Goal: Information Seeking & Learning: Learn about a topic

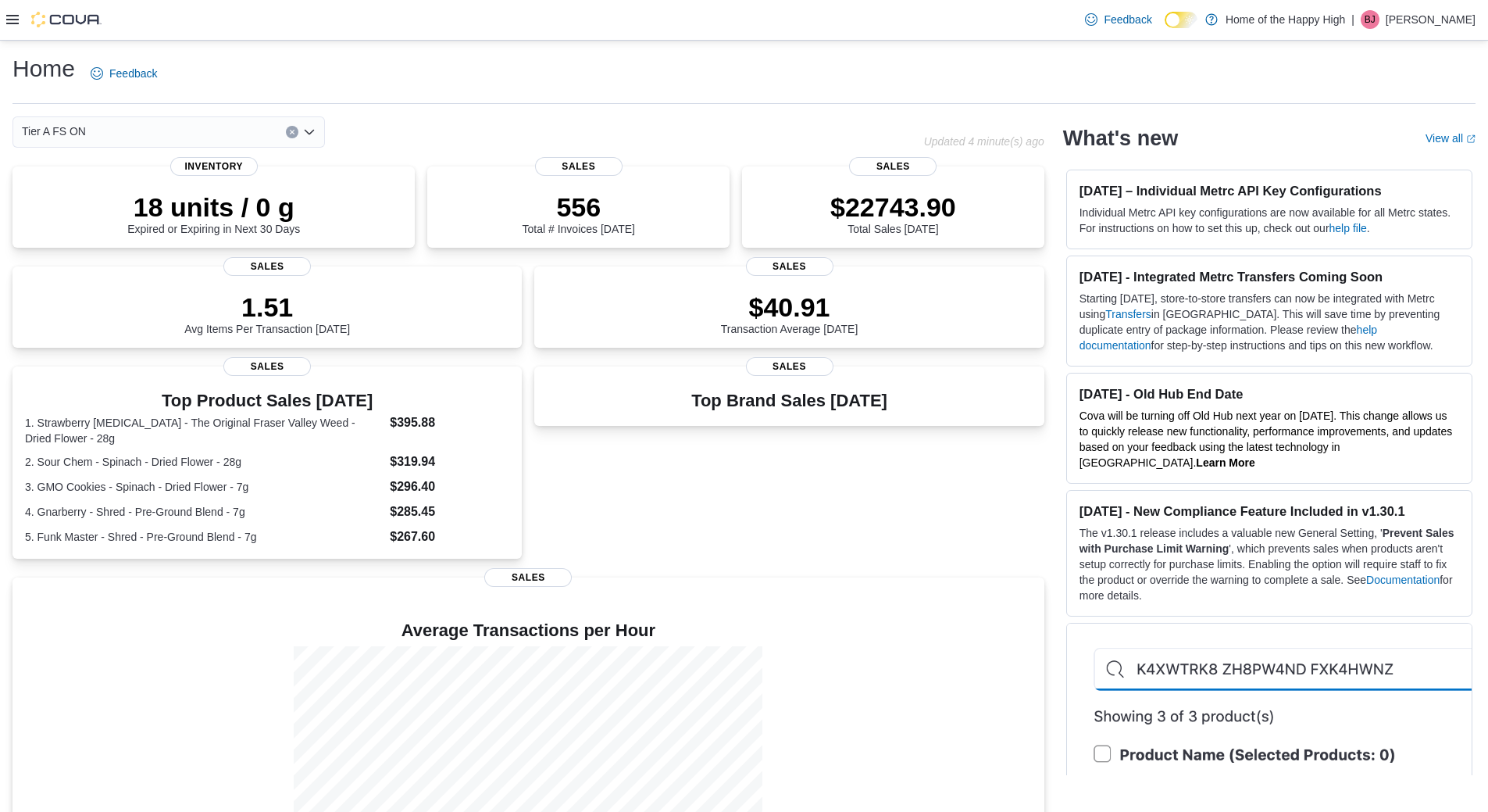
click at [21, 21] on div at bounding box center [54, 19] width 95 height 16
click at [22, 23] on div at bounding box center [54, 19] width 95 height 16
click at [11, 17] on icon at bounding box center [12, 19] width 12 height 12
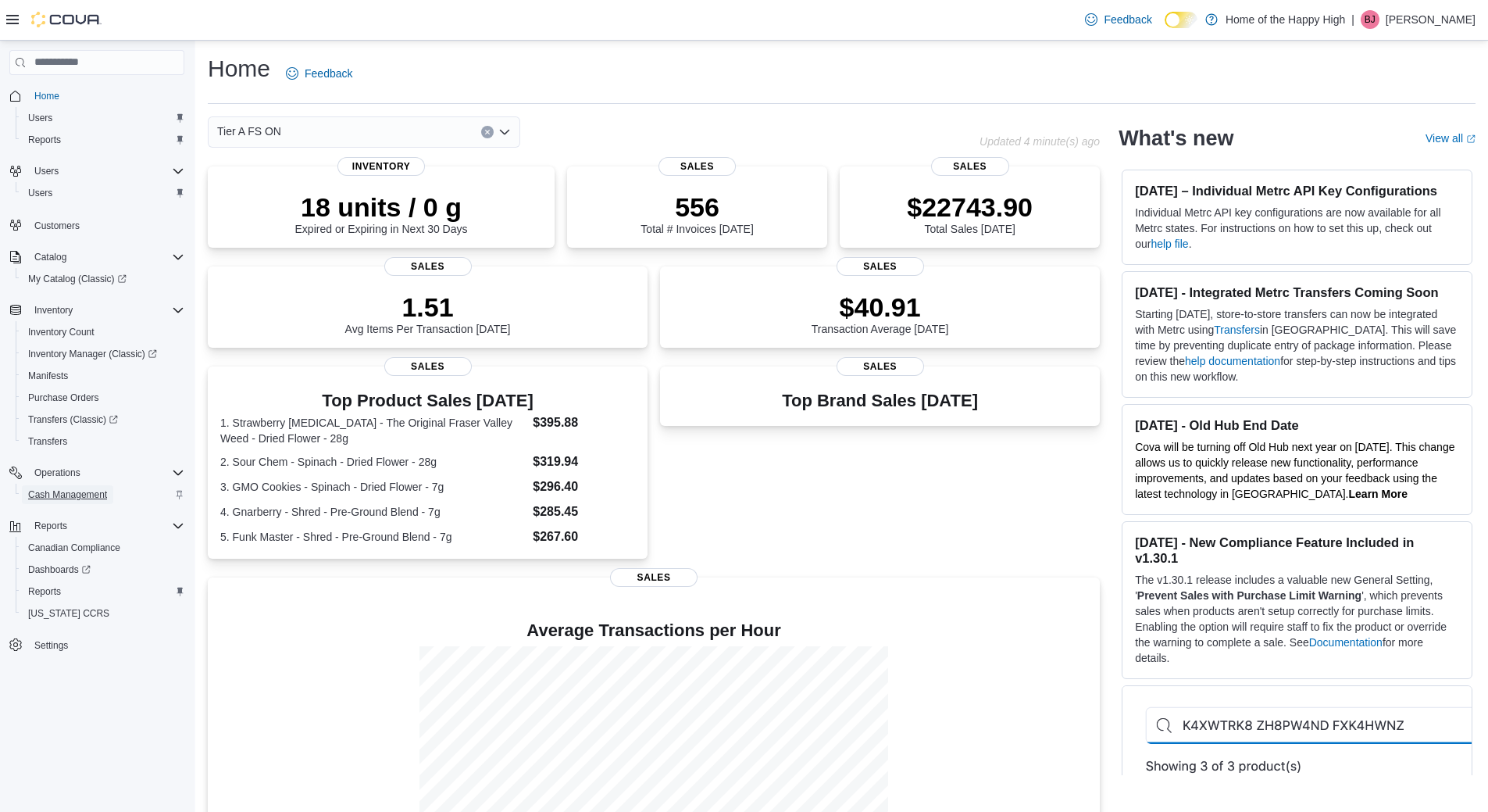
click at [77, 489] on span "Cash Management" at bounding box center [67, 494] width 79 height 12
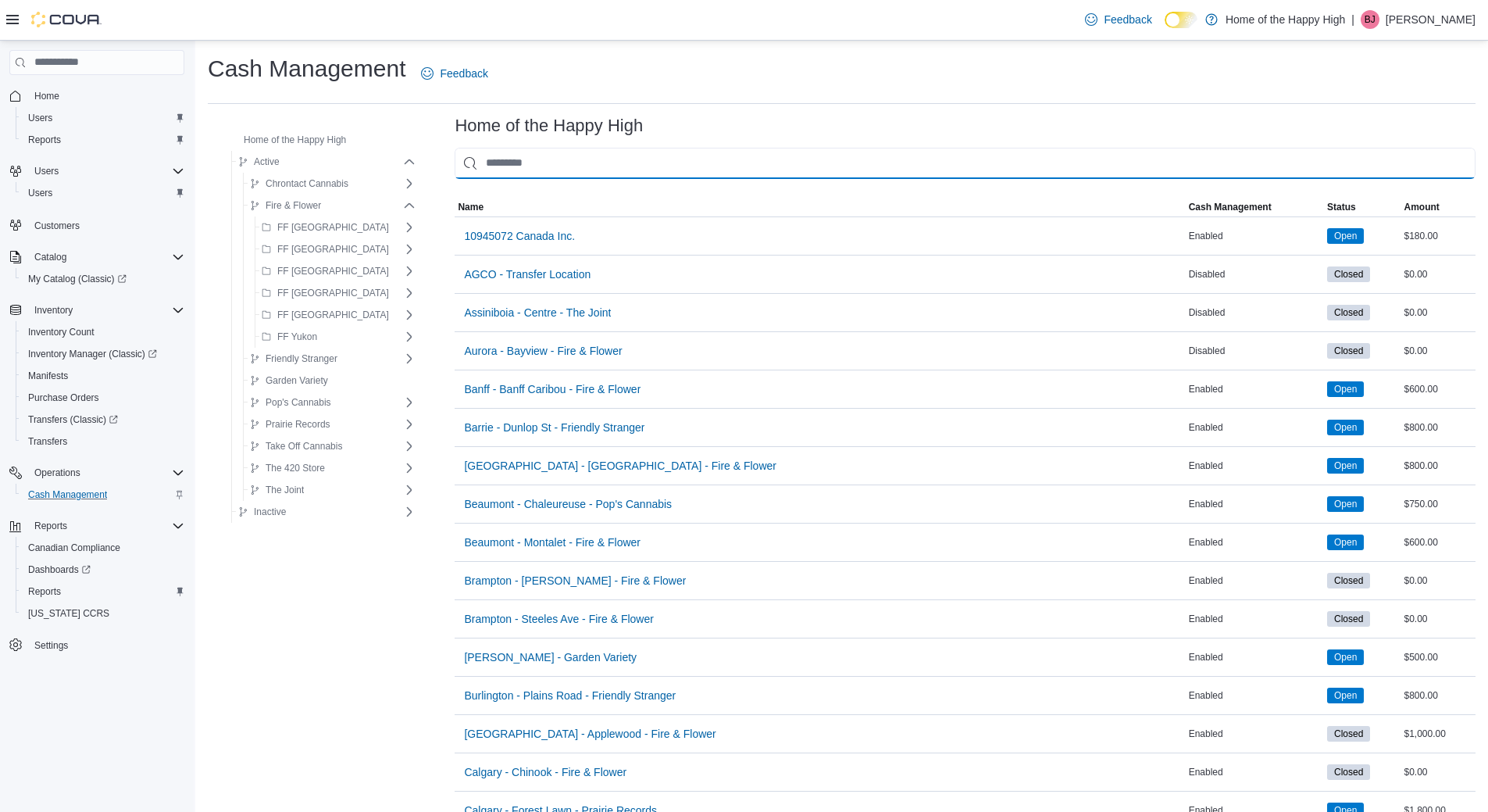
click at [543, 167] on input "This is a search bar. As you type, the results lower in the page will automatic…" at bounding box center [965, 162] width 1021 height 31
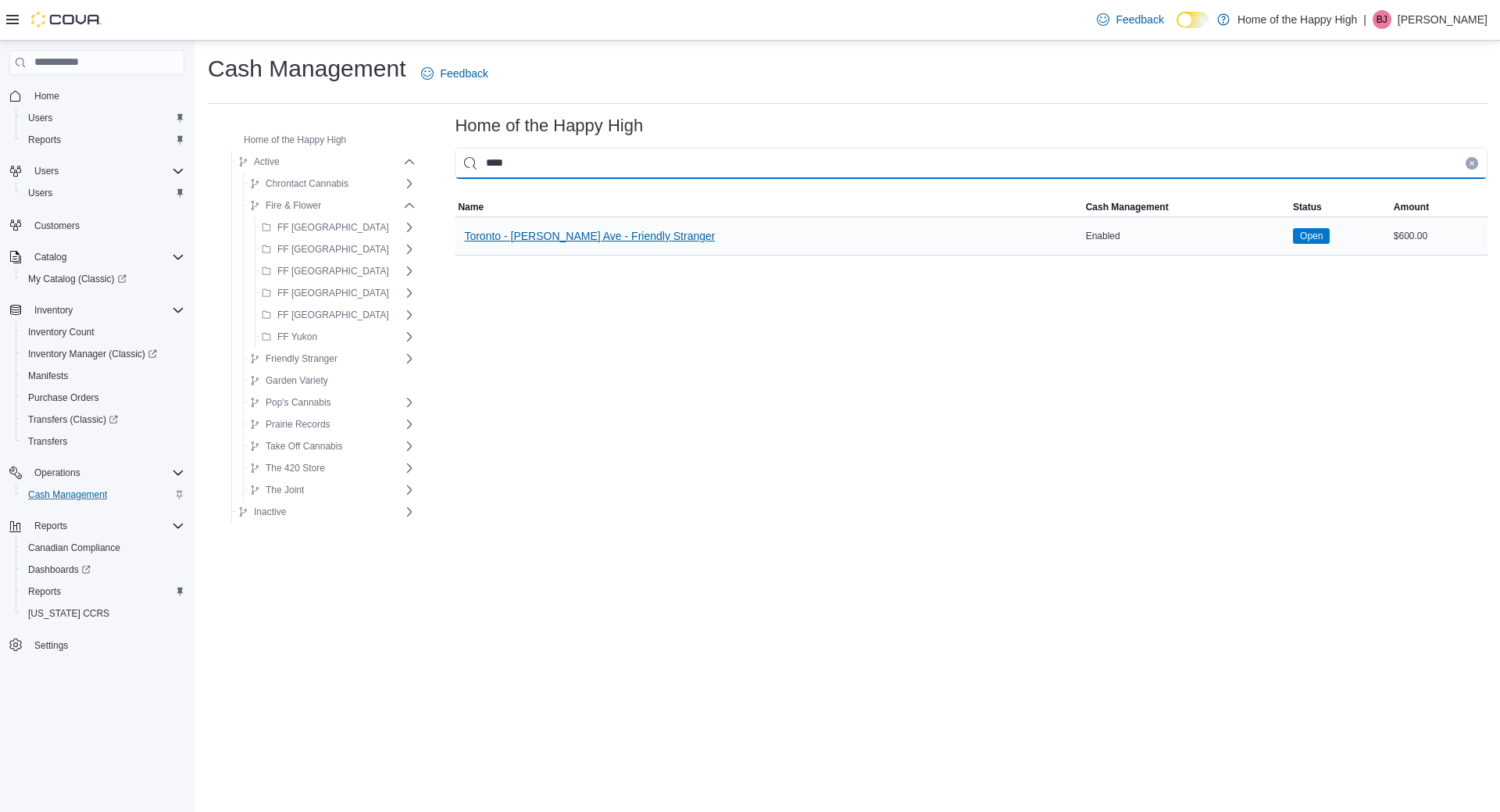
type input "****"
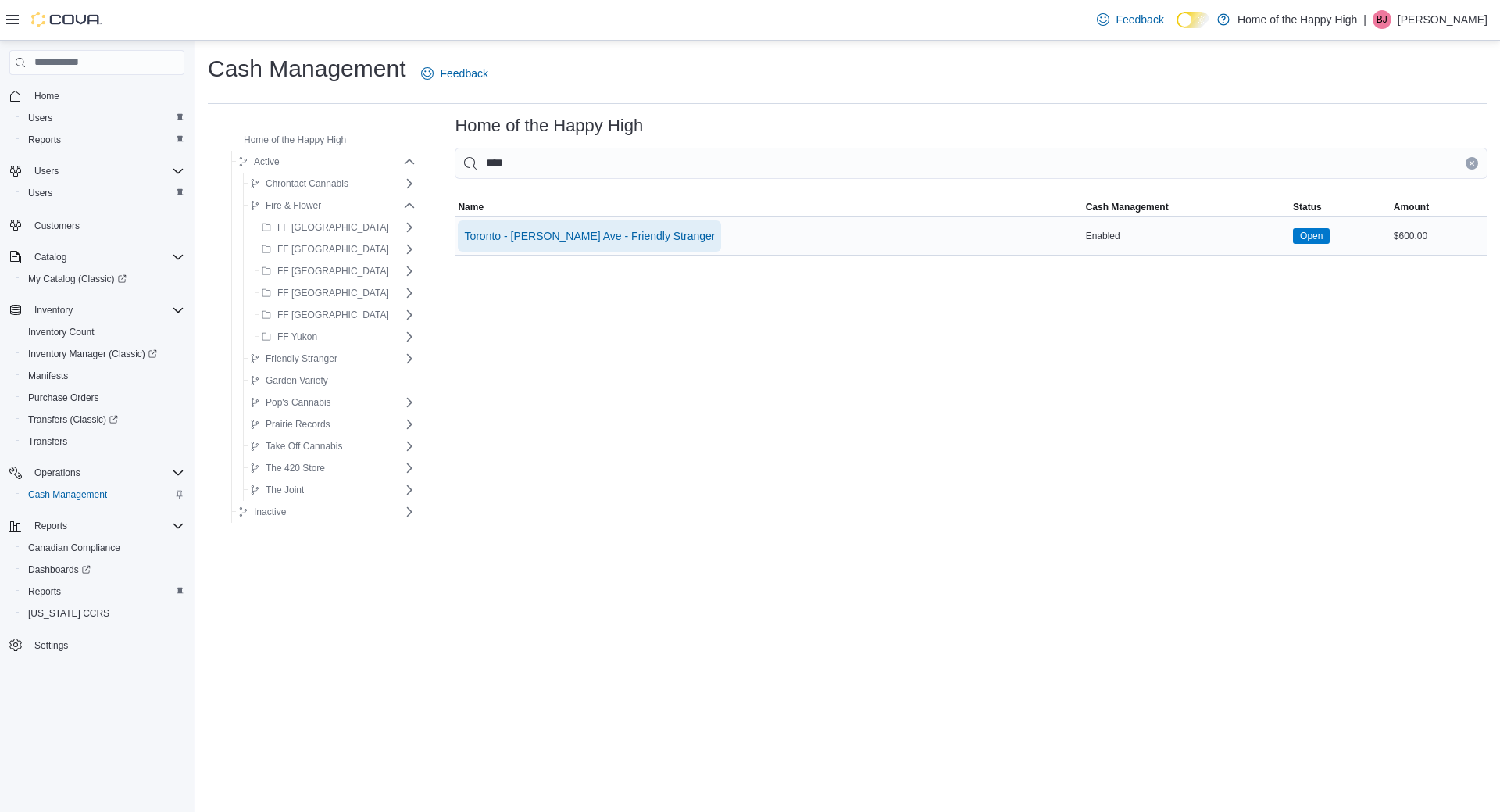
click at [541, 221] on span "Toronto - [PERSON_NAME] Ave - Friendly Stranger" at bounding box center [590, 236] width 251 height 31
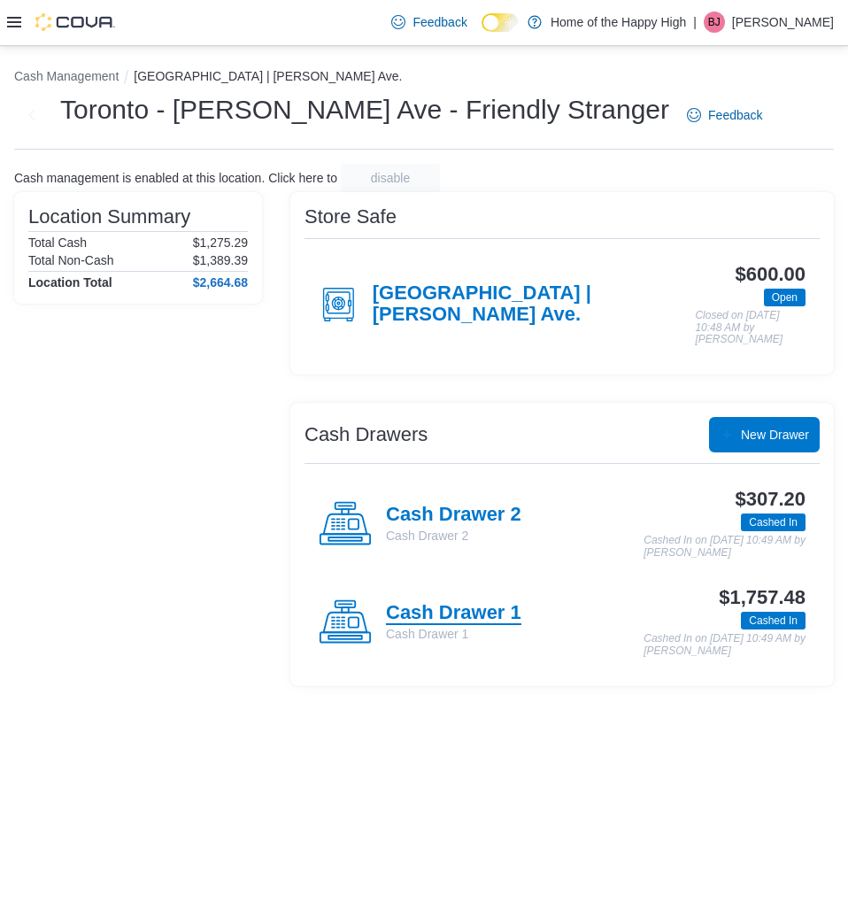
click at [456, 607] on h4 "Cash Drawer 1" at bounding box center [453, 613] width 135 height 23
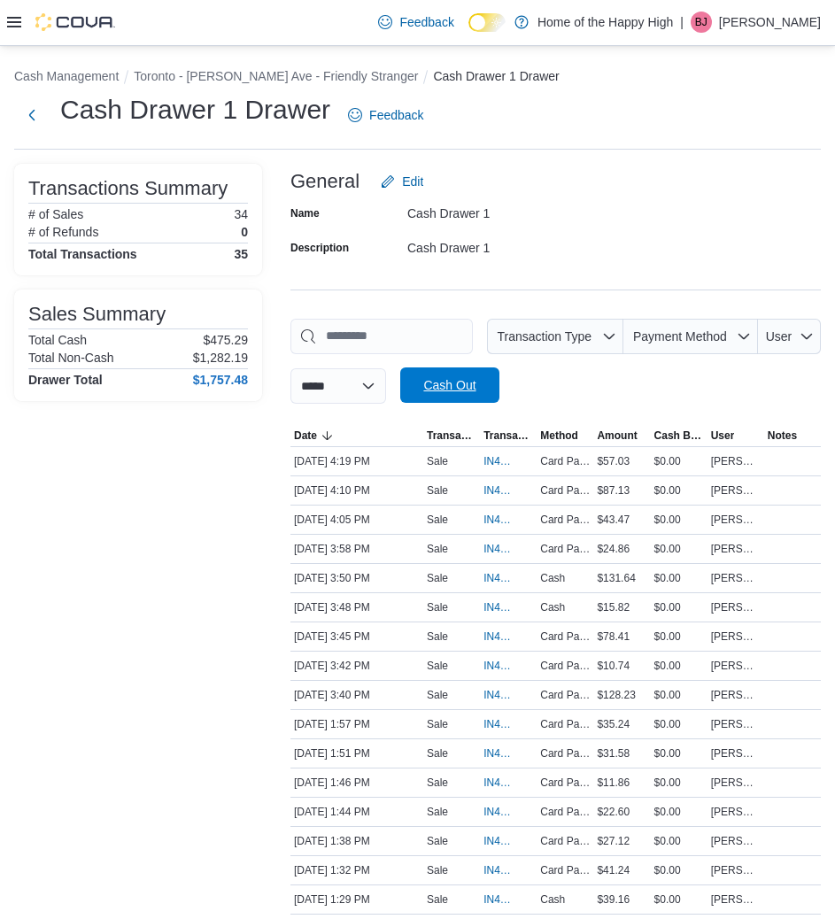
click at [489, 395] on span "Cash Out" at bounding box center [450, 384] width 78 height 35
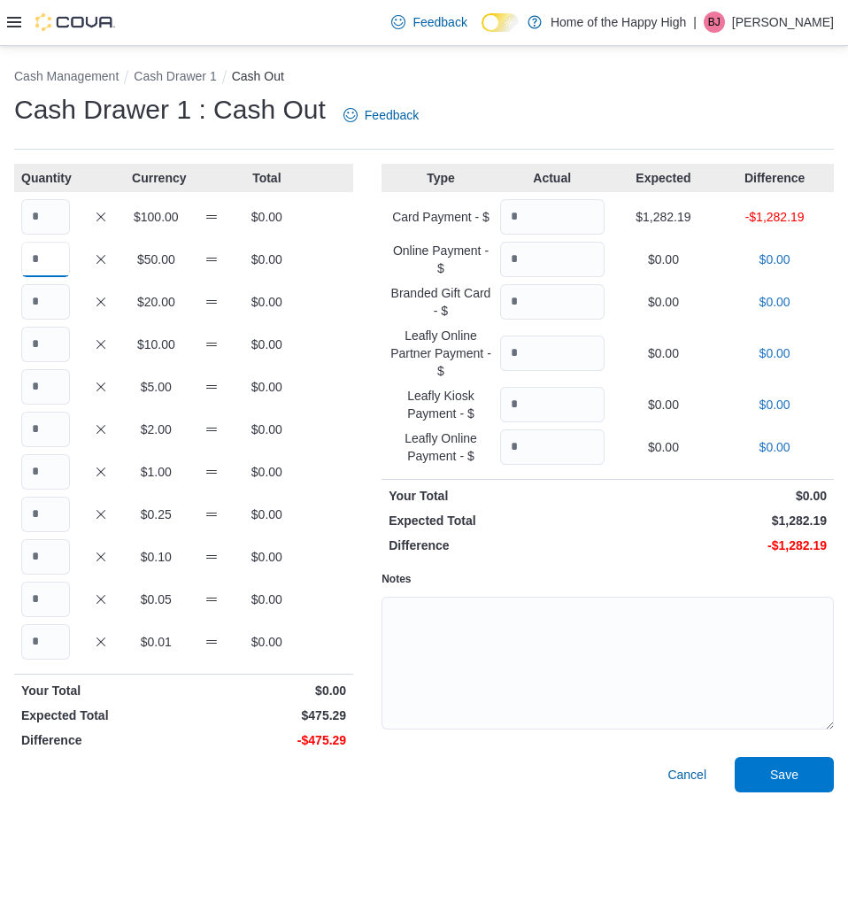
click at [25, 266] on input "Quantity" at bounding box center [45, 259] width 49 height 35
type input "*"
type input "**"
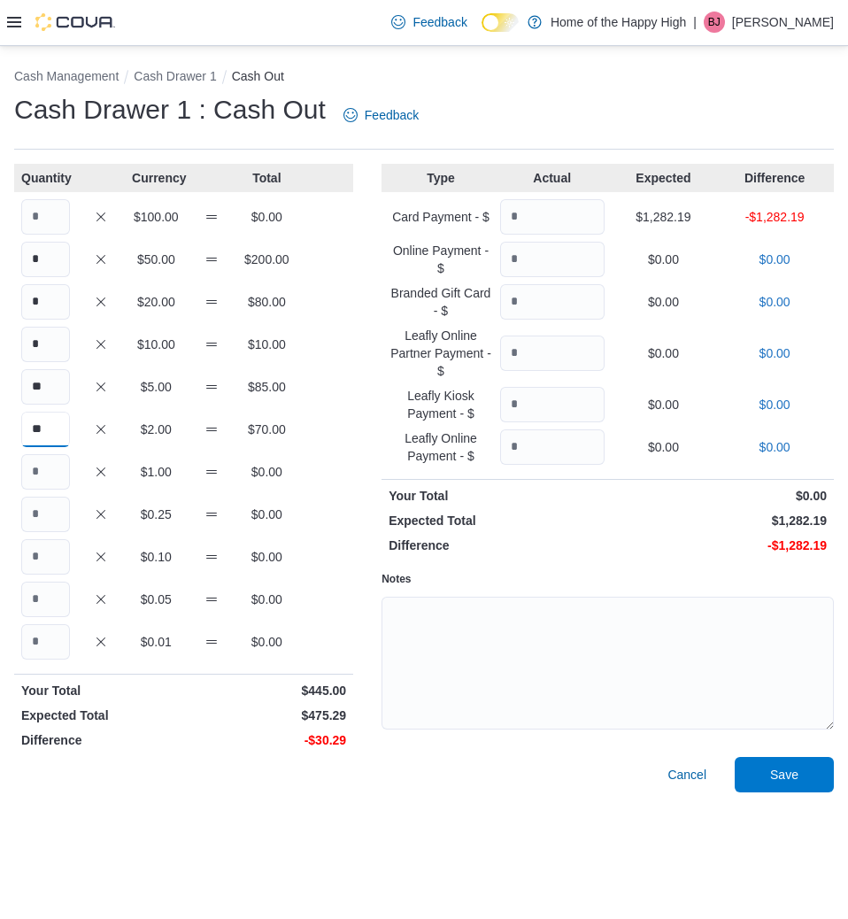
type input "**"
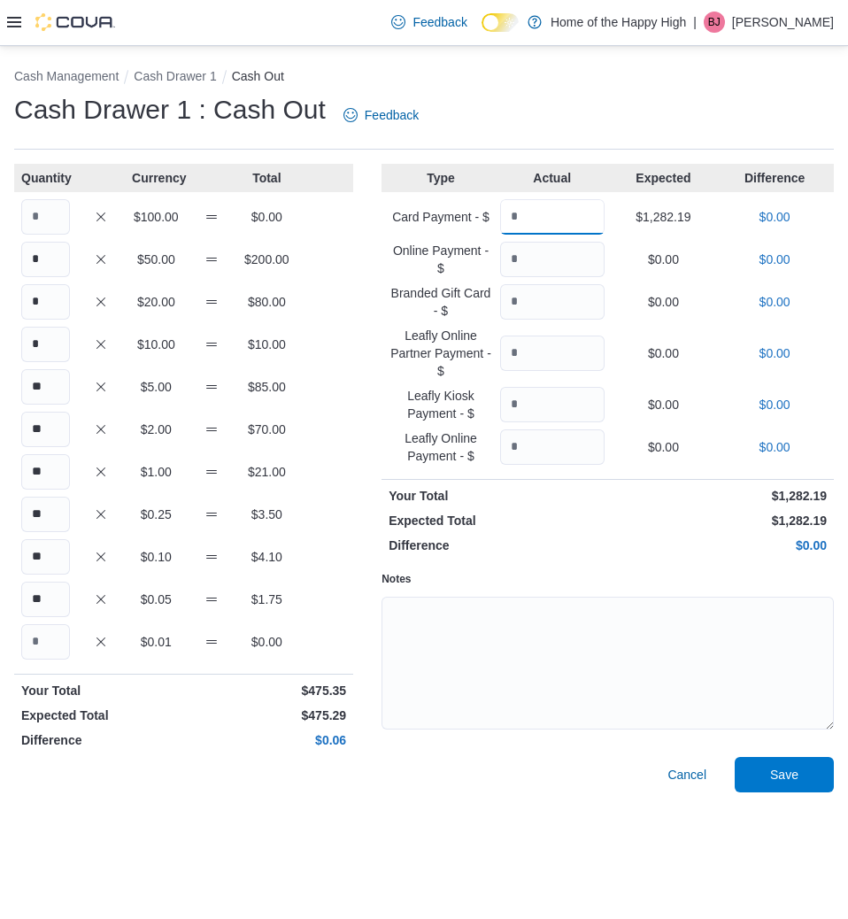
type input "*******"
click at [500, 708] on textarea "Notes" at bounding box center [607, 663] width 452 height 133
type textarea "**"
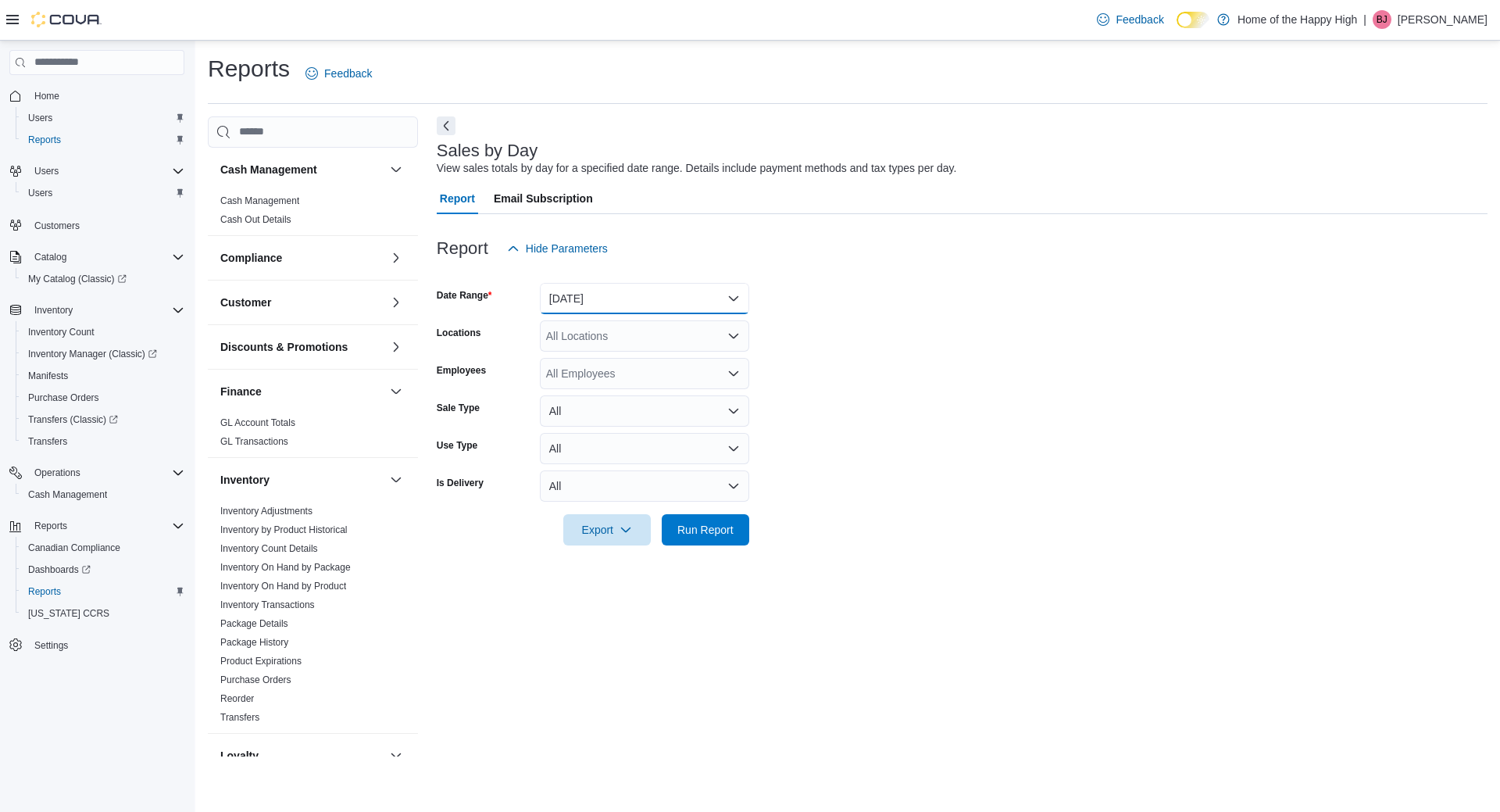
click at [617, 311] on button "[DATE]" at bounding box center [644, 297] width 209 height 31
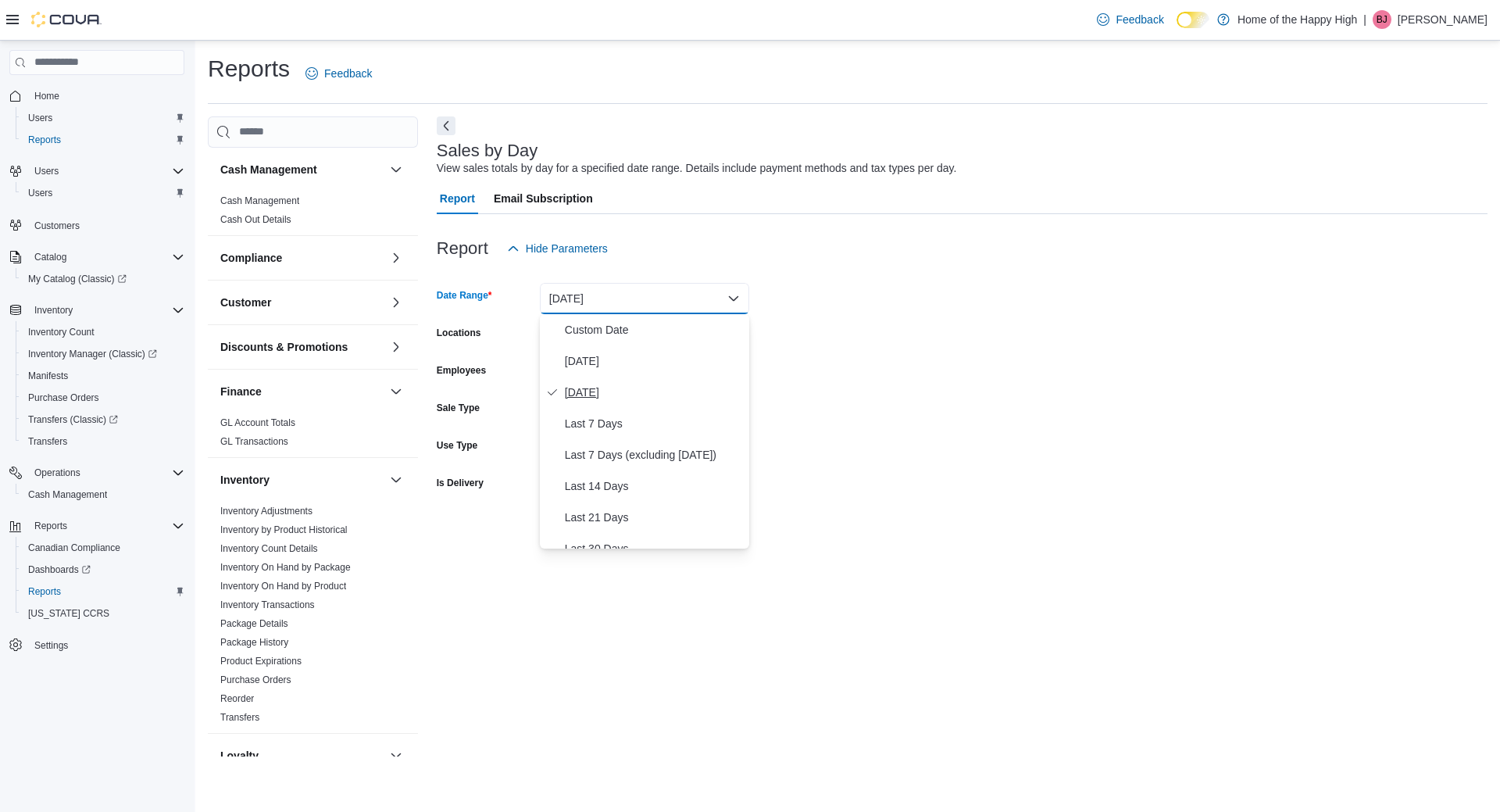
click at [627, 378] on button "[DATE]" at bounding box center [644, 392] width 209 height 31
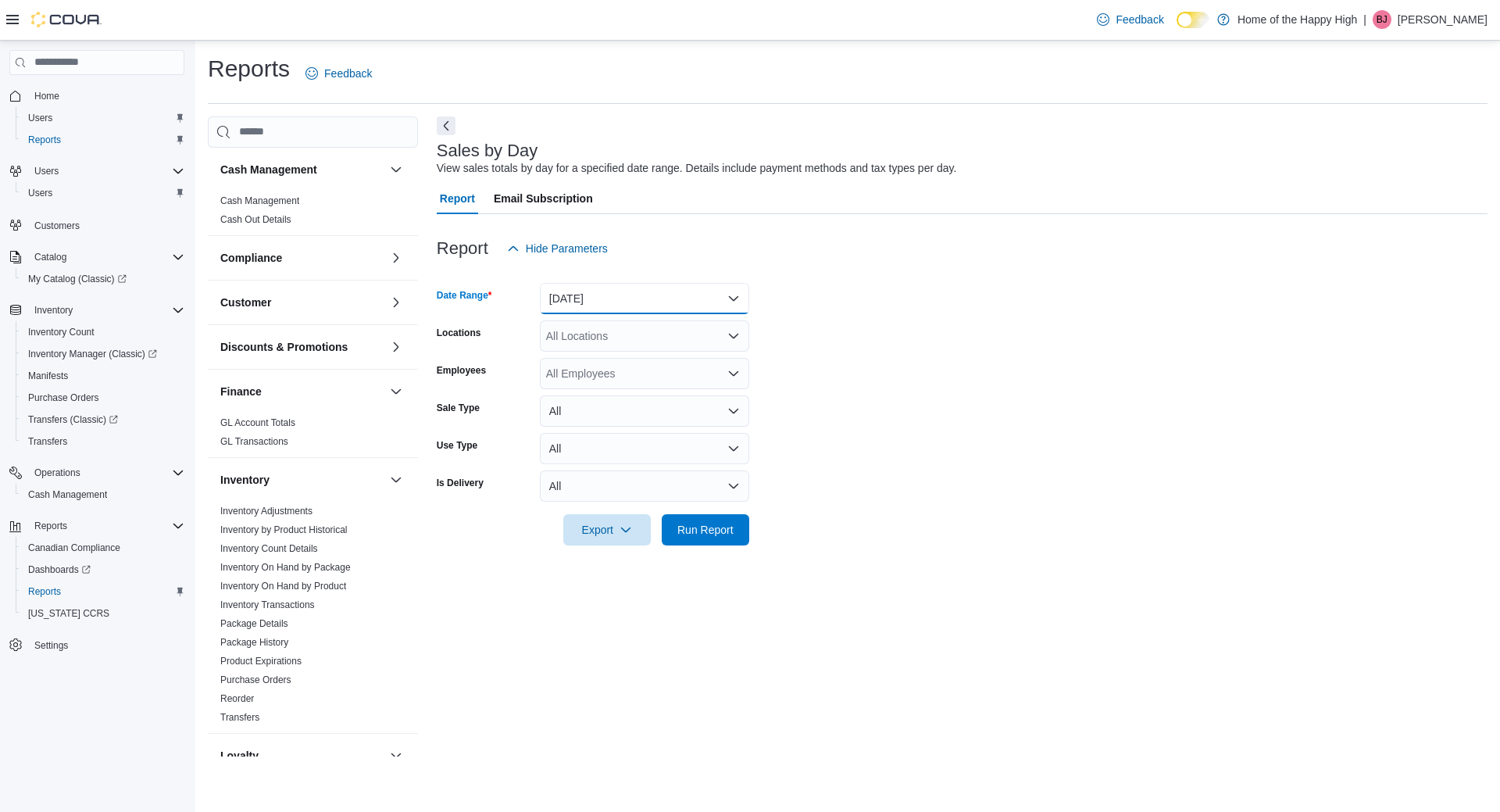
click at [608, 285] on button "[DATE]" at bounding box center [644, 297] width 209 height 31
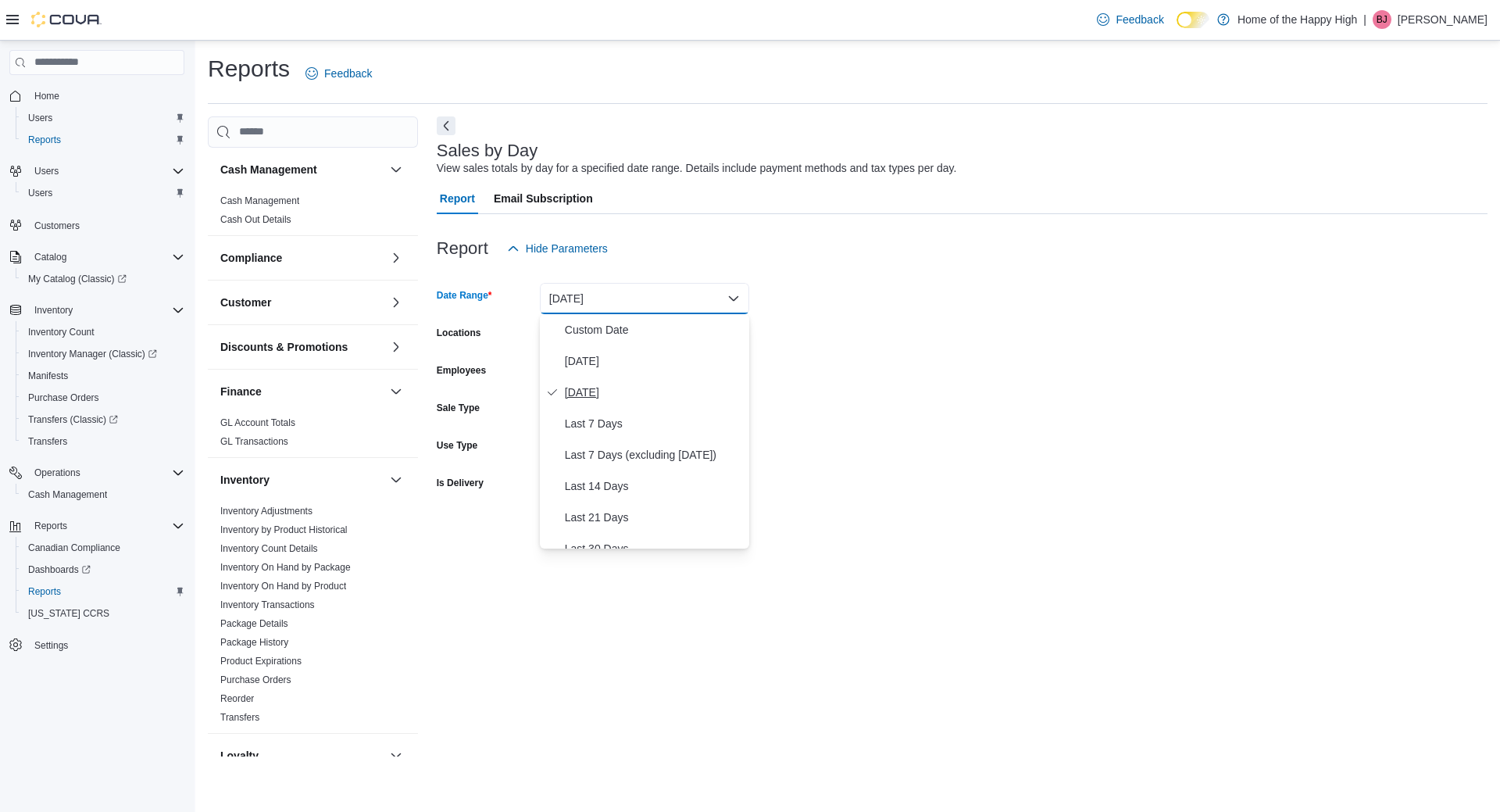
click at [605, 398] on span "[DATE]" at bounding box center [654, 392] width 178 height 19
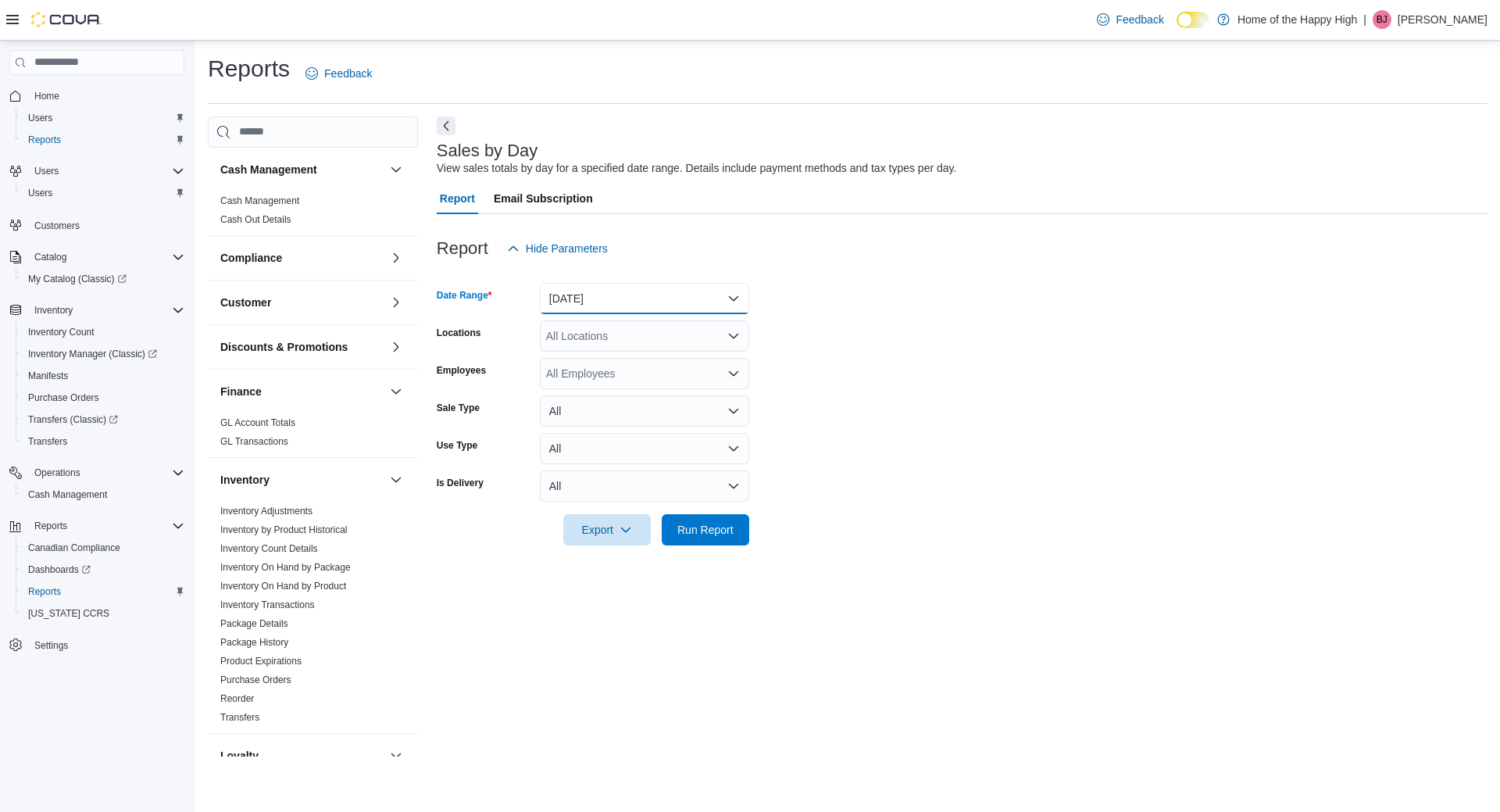
click at [610, 313] on button "[DATE]" at bounding box center [644, 297] width 209 height 31
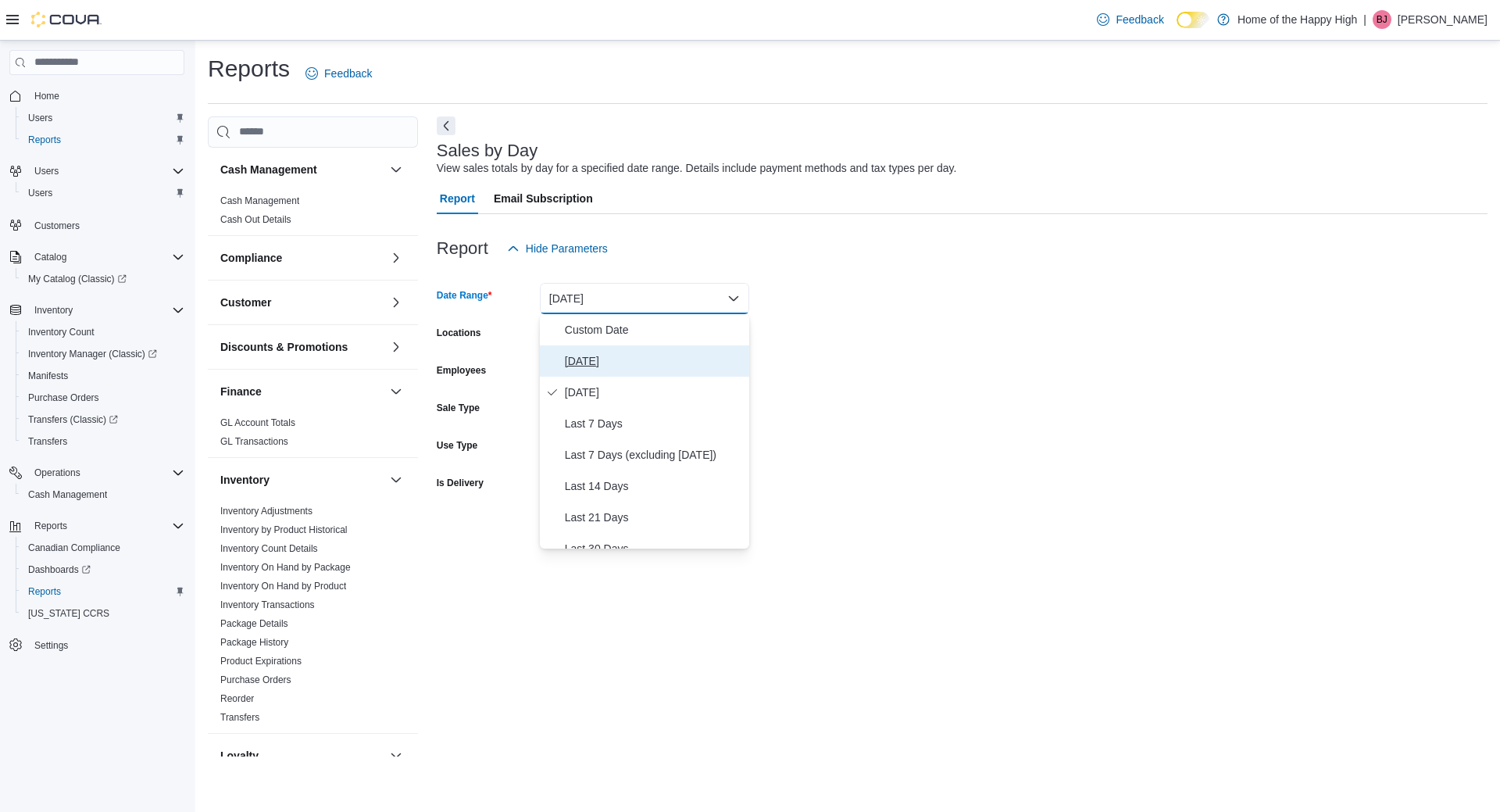
click at [602, 365] on span "[DATE]" at bounding box center [654, 360] width 178 height 19
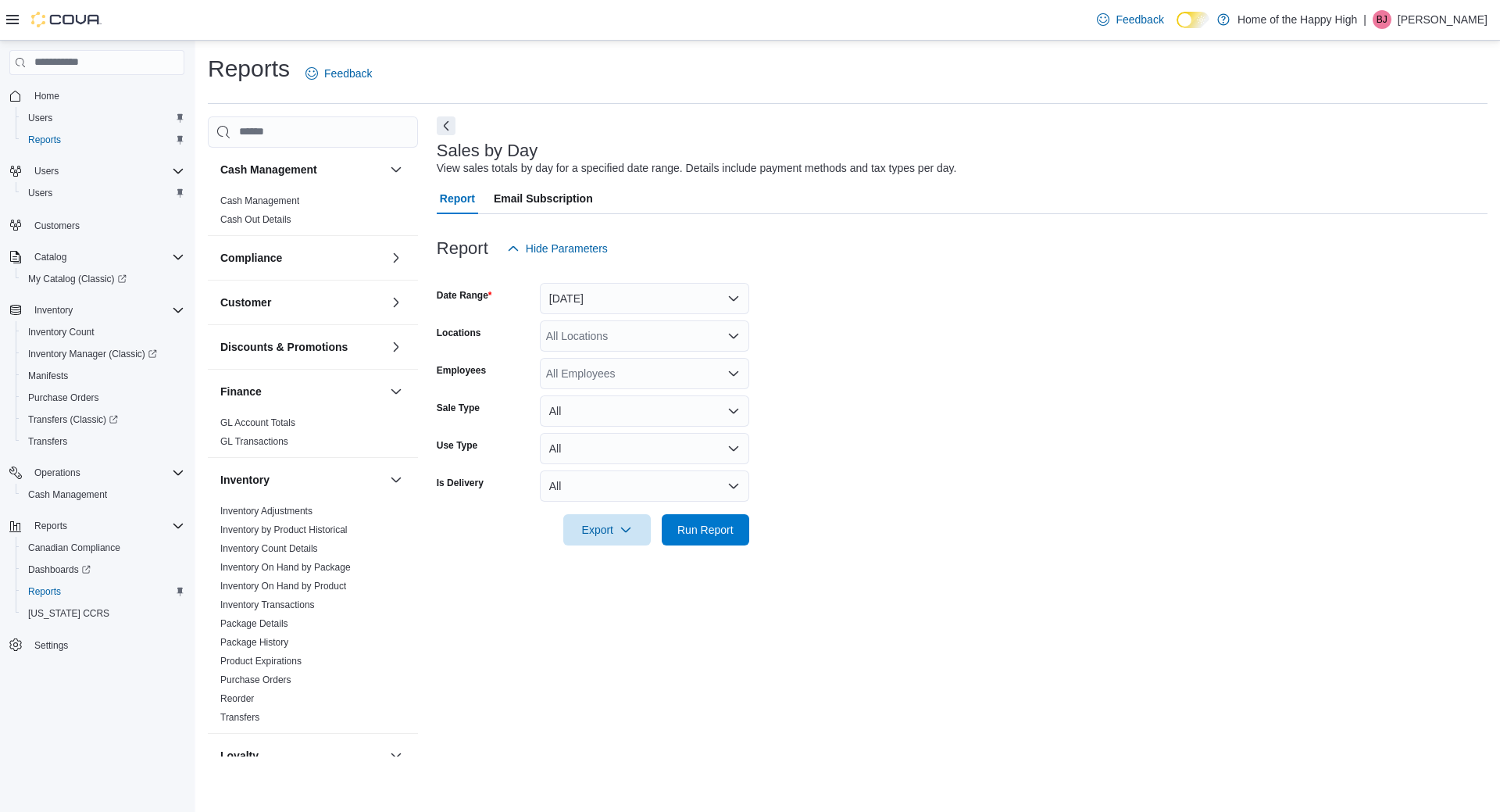
click at [599, 320] on div "All Locations" at bounding box center [644, 335] width 209 height 31
type input "****"
click at [656, 372] on button "Toronto - [PERSON_NAME] Ave - Friendly Stranger" at bounding box center [644, 363] width 209 height 23
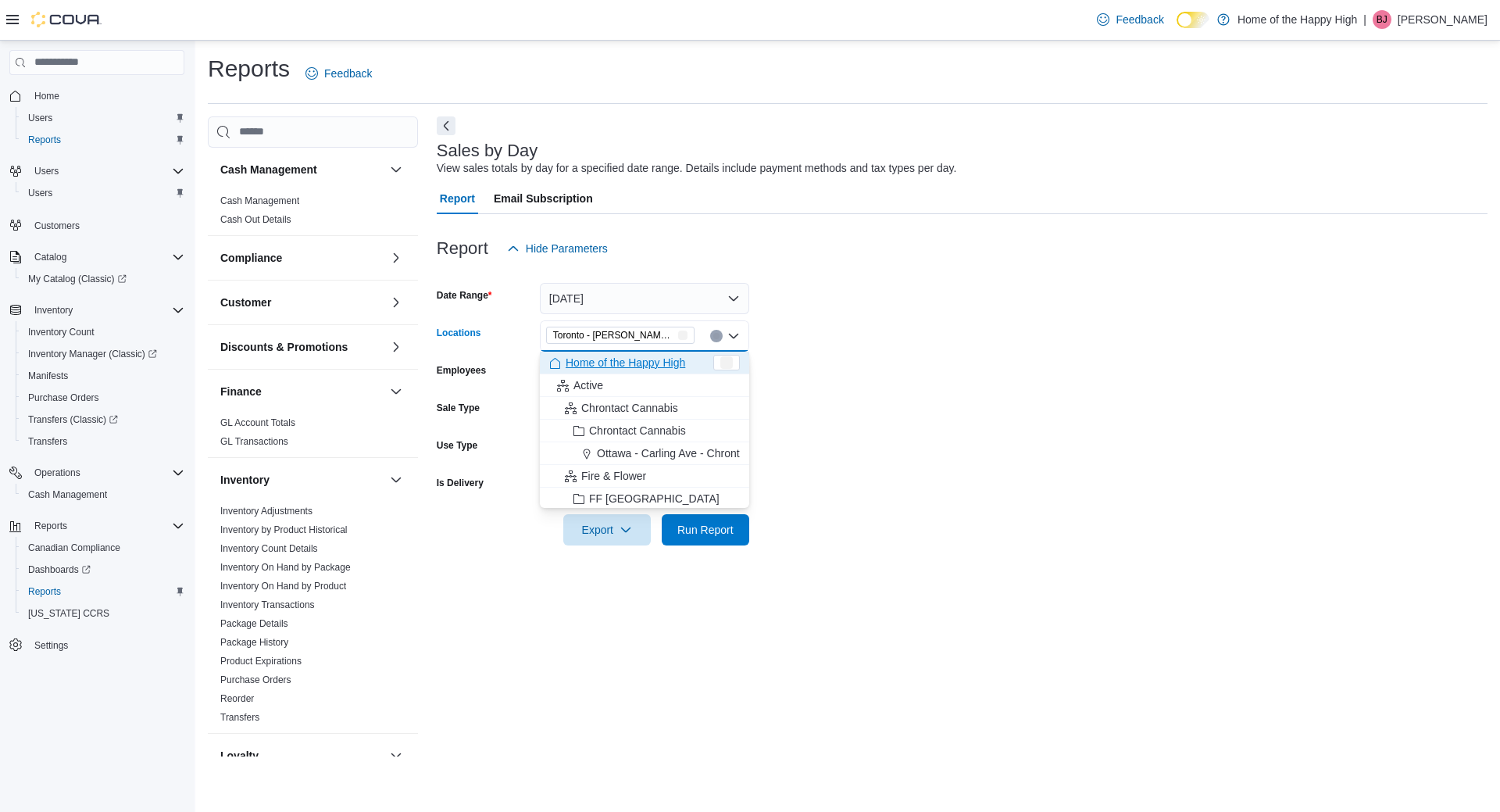
click at [981, 338] on form "Date Range [DATE] Locations [GEOGRAPHIC_DATA] - [PERSON_NAME][GEOGRAPHIC_DATA] …" at bounding box center [962, 404] width 1051 height 282
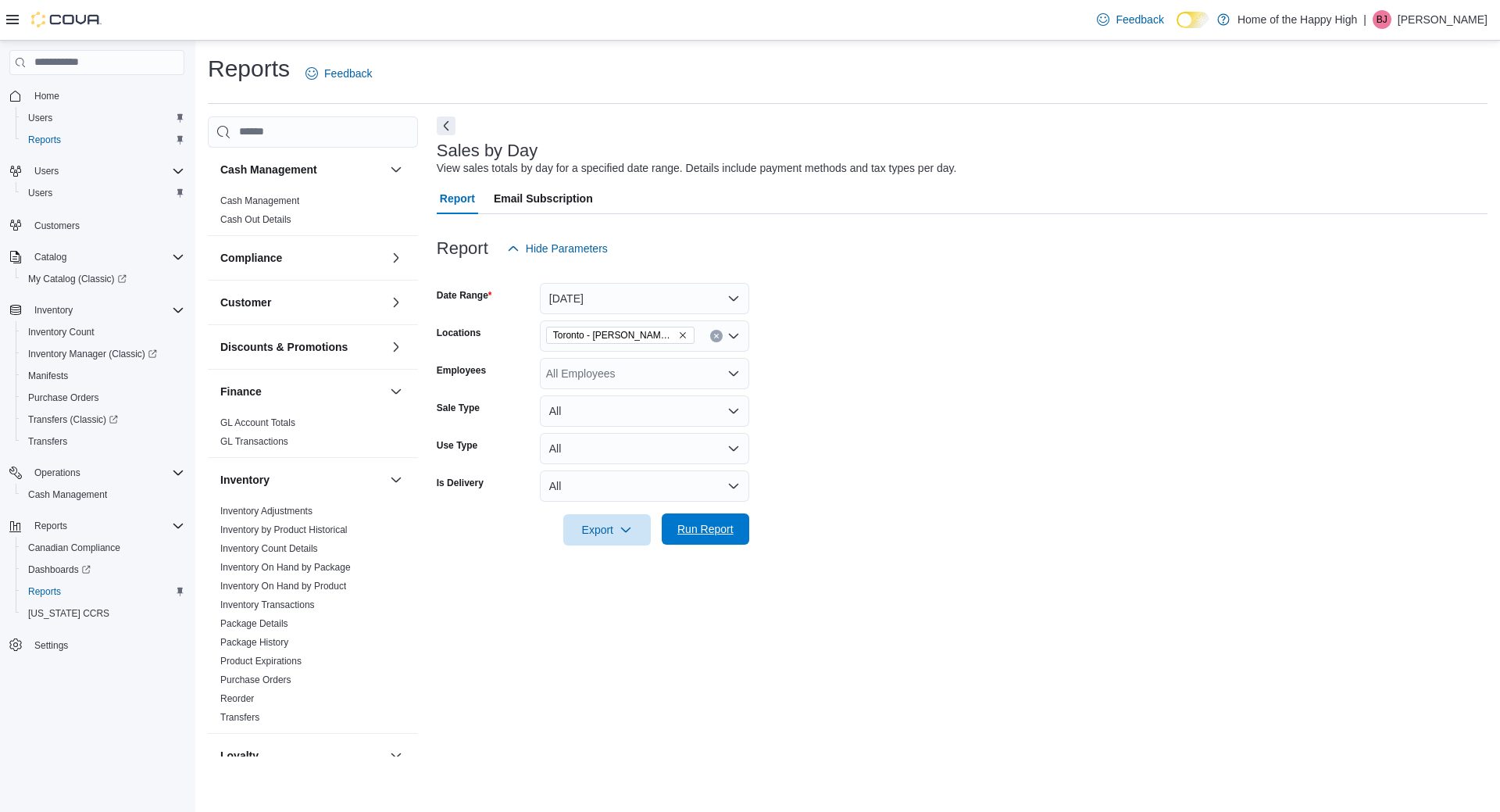
drag, startPoint x: 675, startPoint y: 546, endPoint x: 686, endPoint y: 529, distance: 20.2
click at [683, 533] on div "Report Hide Parameters Date Range [DATE] Locations [GEOGRAPHIC_DATA] - [PERSON_…" at bounding box center [962, 389] width 1051 height 350
click at [686, 529] on span "Run Report" at bounding box center [705, 529] width 57 height 16
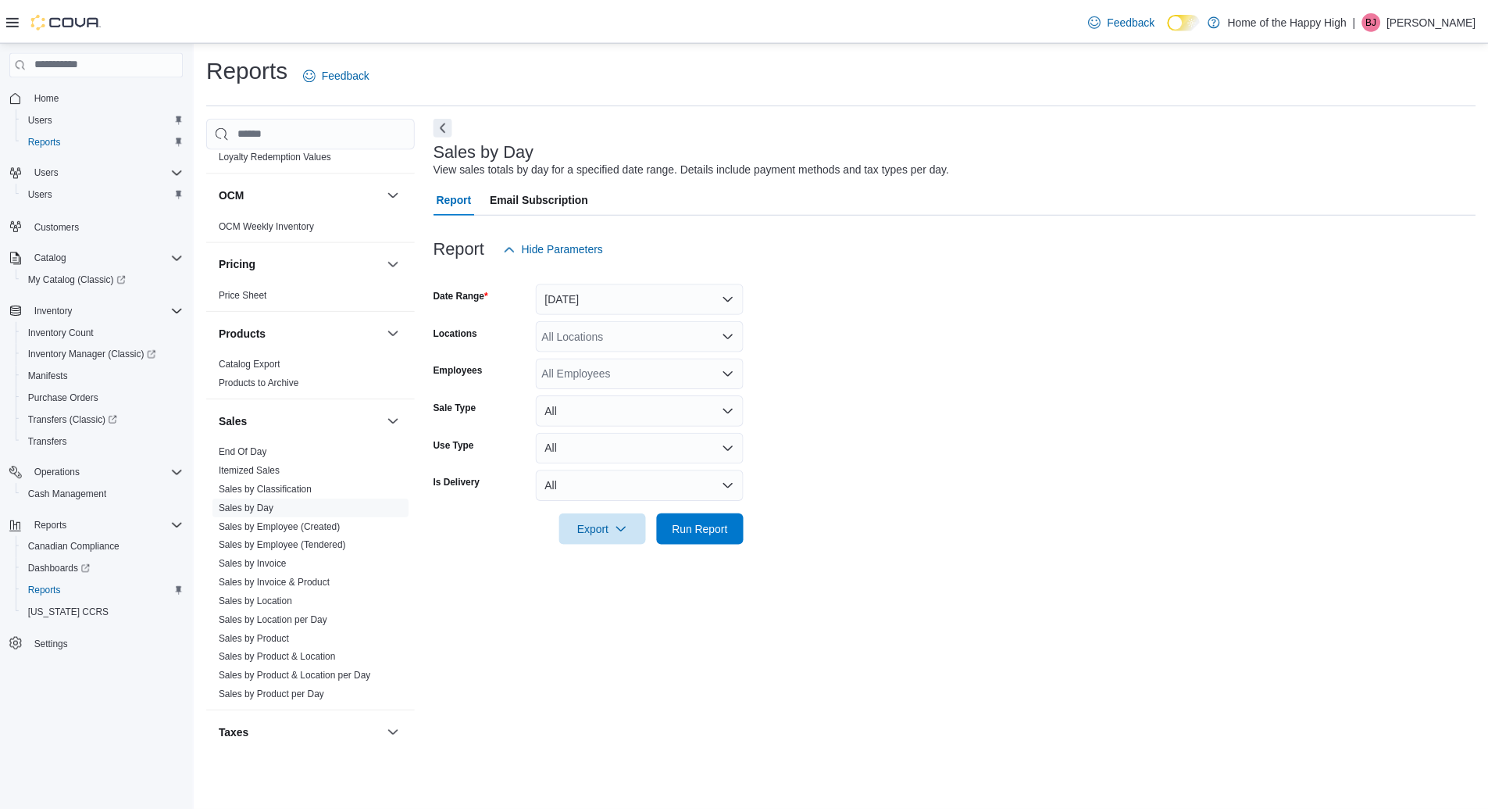
scroll to position [710, 0]
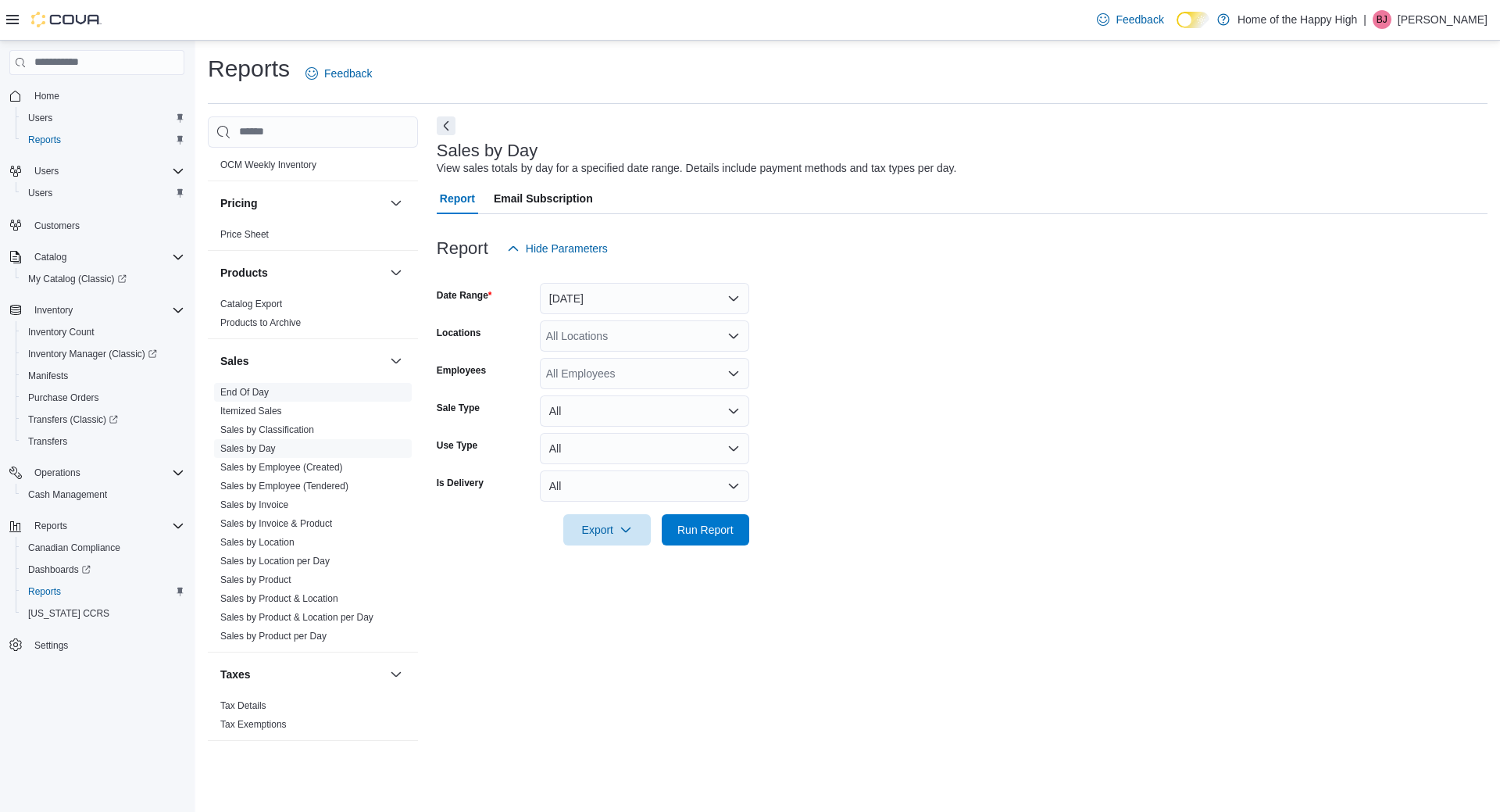
click at [227, 400] on span "End Of Day" at bounding box center [313, 392] width 198 height 19
click at [230, 387] on link "End Of Day" at bounding box center [245, 392] width 49 height 11
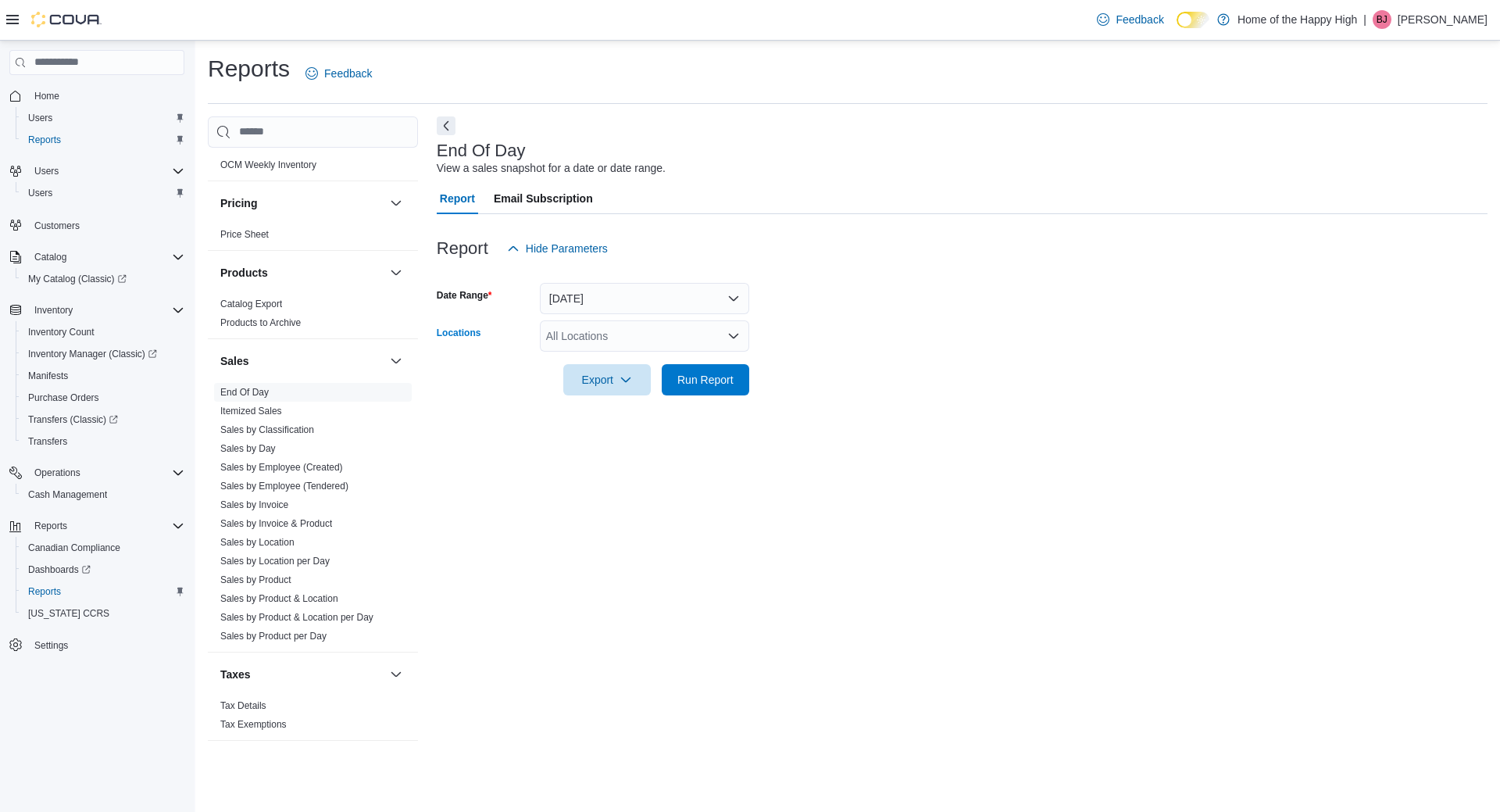
click at [607, 325] on div "All Locations" at bounding box center [644, 335] width 209 height 31
type input "****"
click at [735, 354] on button "Toronto - [PERSON_NAME] Ave - Friendly Stranger" at bounding box center [644, 363] width 209 height 23
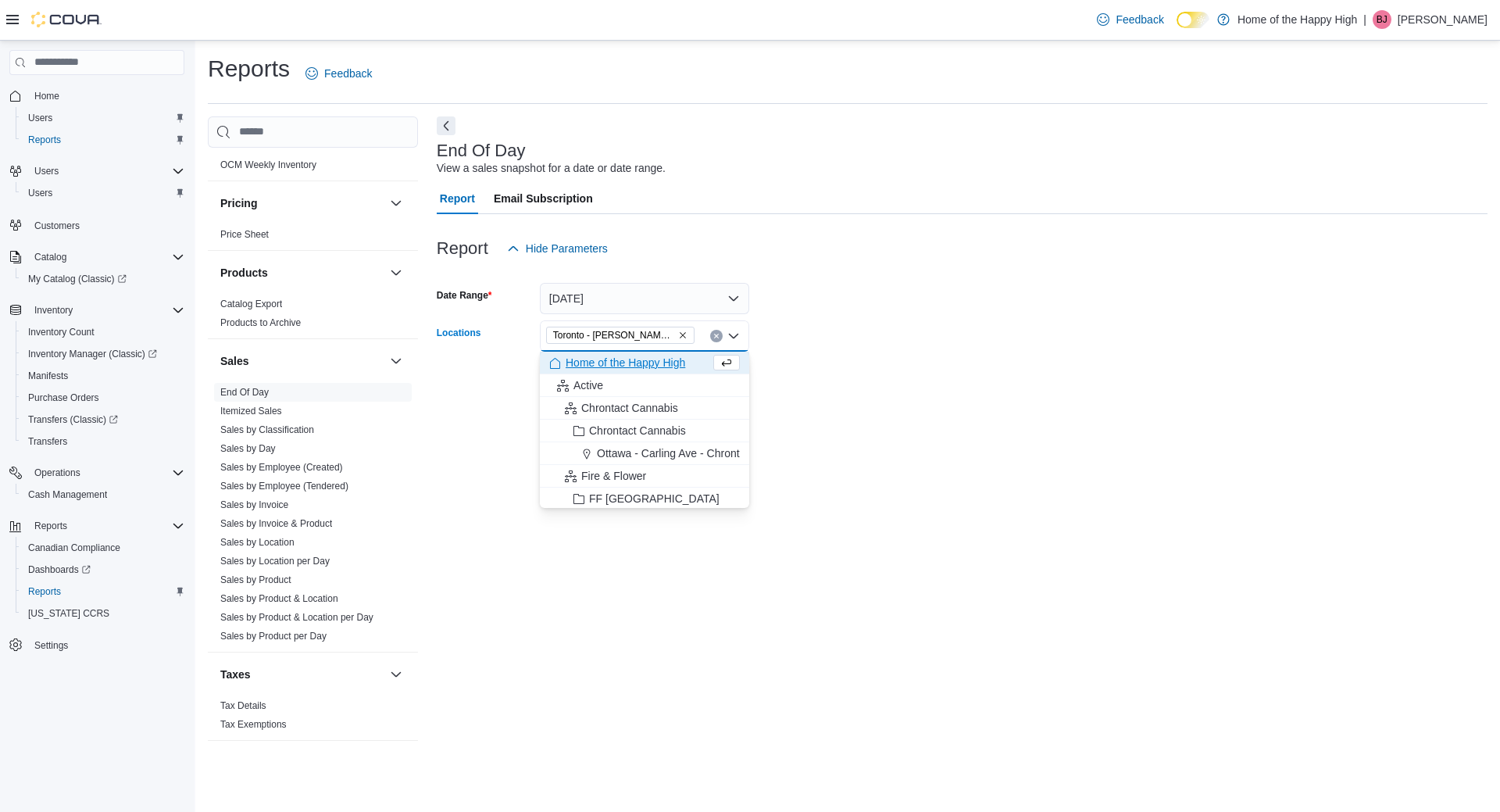
click at [1021, 283] on form "Date Range Today Locations Toronto - Danforth Ave - Friendly Stranger Combo box…" at bounding box center [962, 329] width 1051 height 132
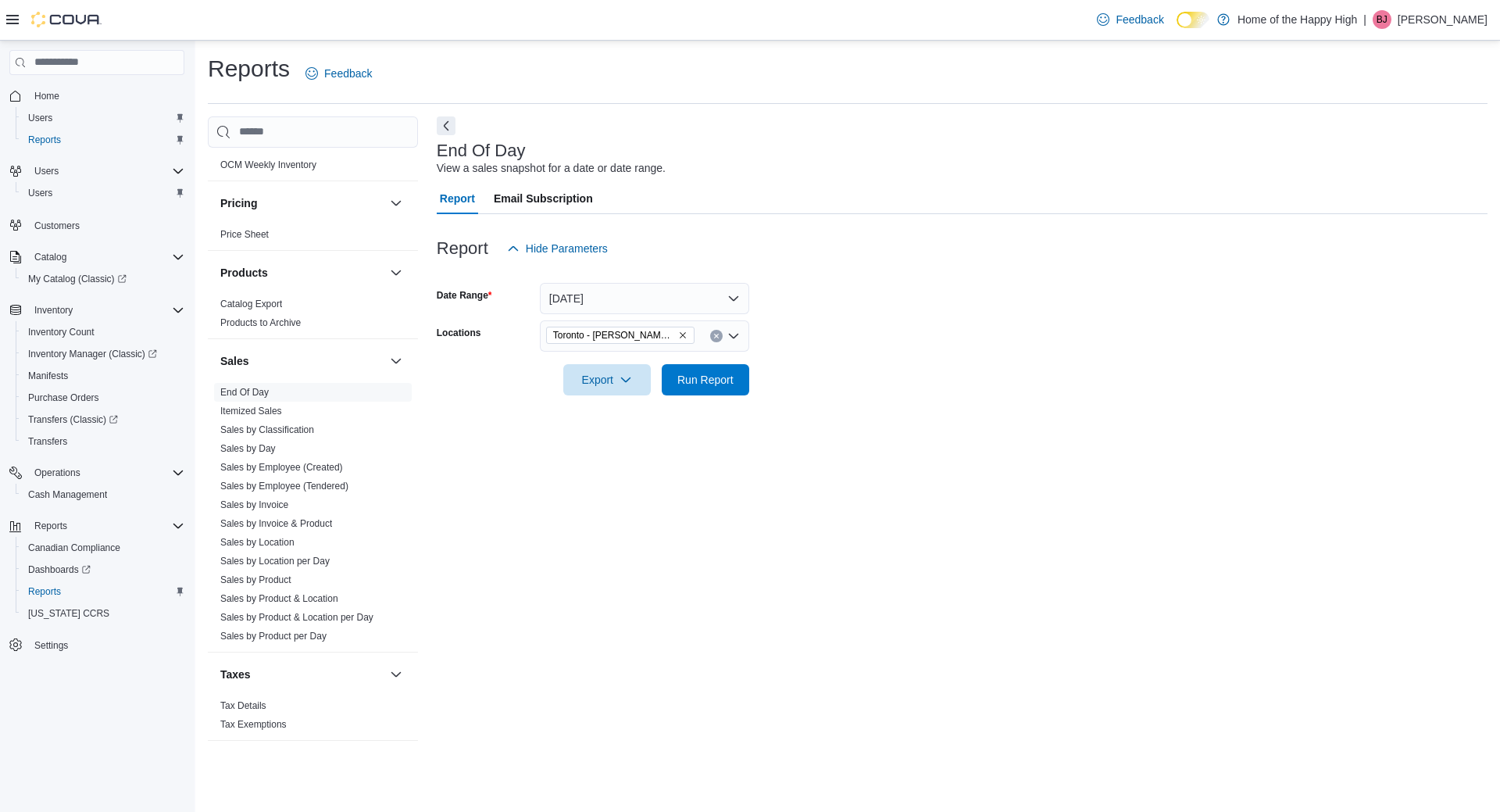
click at [667, 400] on div at bounding box center [962, 404] width 1051 height 19
click at [677, 380] on span "Run Report" at bounding box center [705, 379] width 57 height 16
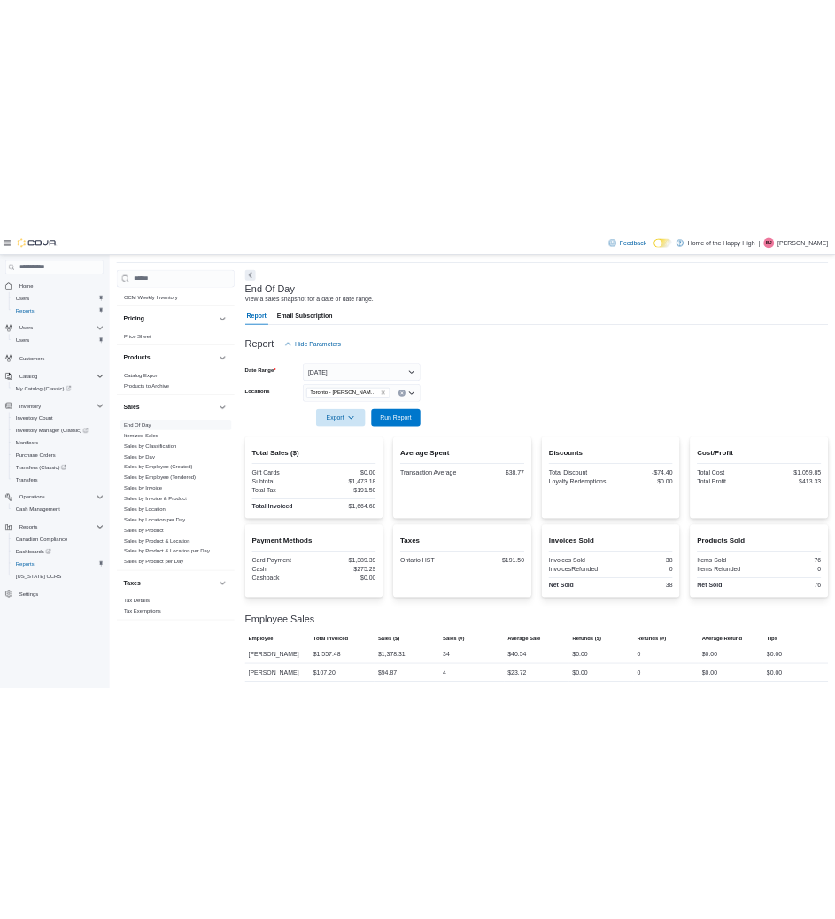
scroll to position [58, 0]
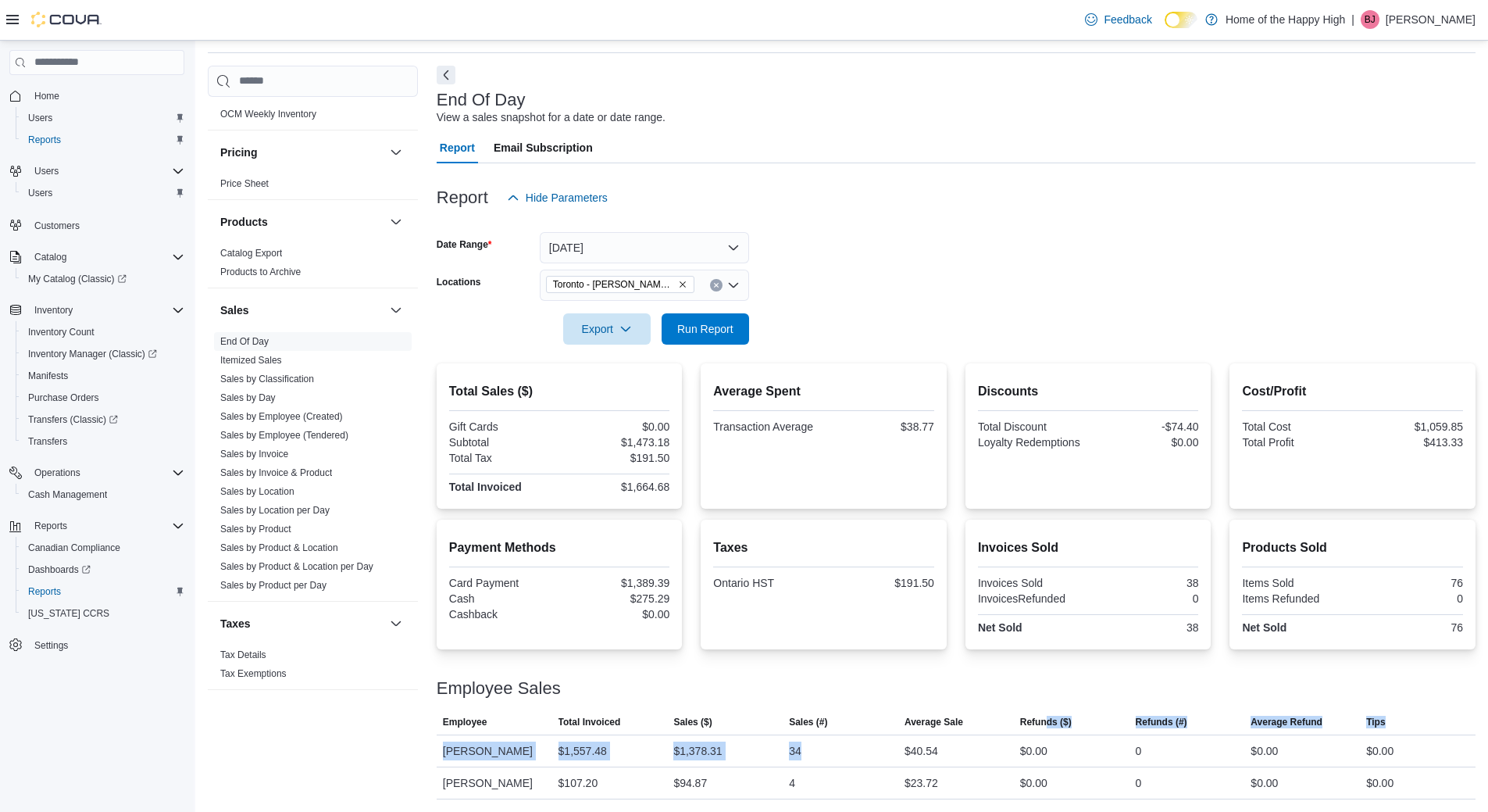
drag, startPoint x: 934, startPoint y: 750, endPoint x: 1054, endPoint y: 731, distance: 121.5
click at [1054, 731] on table "This table contains 2 rows. Employee Total Invoiced Sales ($) Sales (#) Average…" at bounding box center [956, 755] width 1039 height 89
click at [1023, 753] on div "$0.00" at bounding box center [1071, 750] width 116 height 31
drag, startPoint x: 1023, startPoint y: 753, endPoint x: 942, endPoint y: 718, distance: 88.2
click at [942, 718] on table "This table contains 2 rows. Employee Total Invoiced Sales ($) Sales (#) Average…" at bounding box center [956, 755] width 1039 height 89
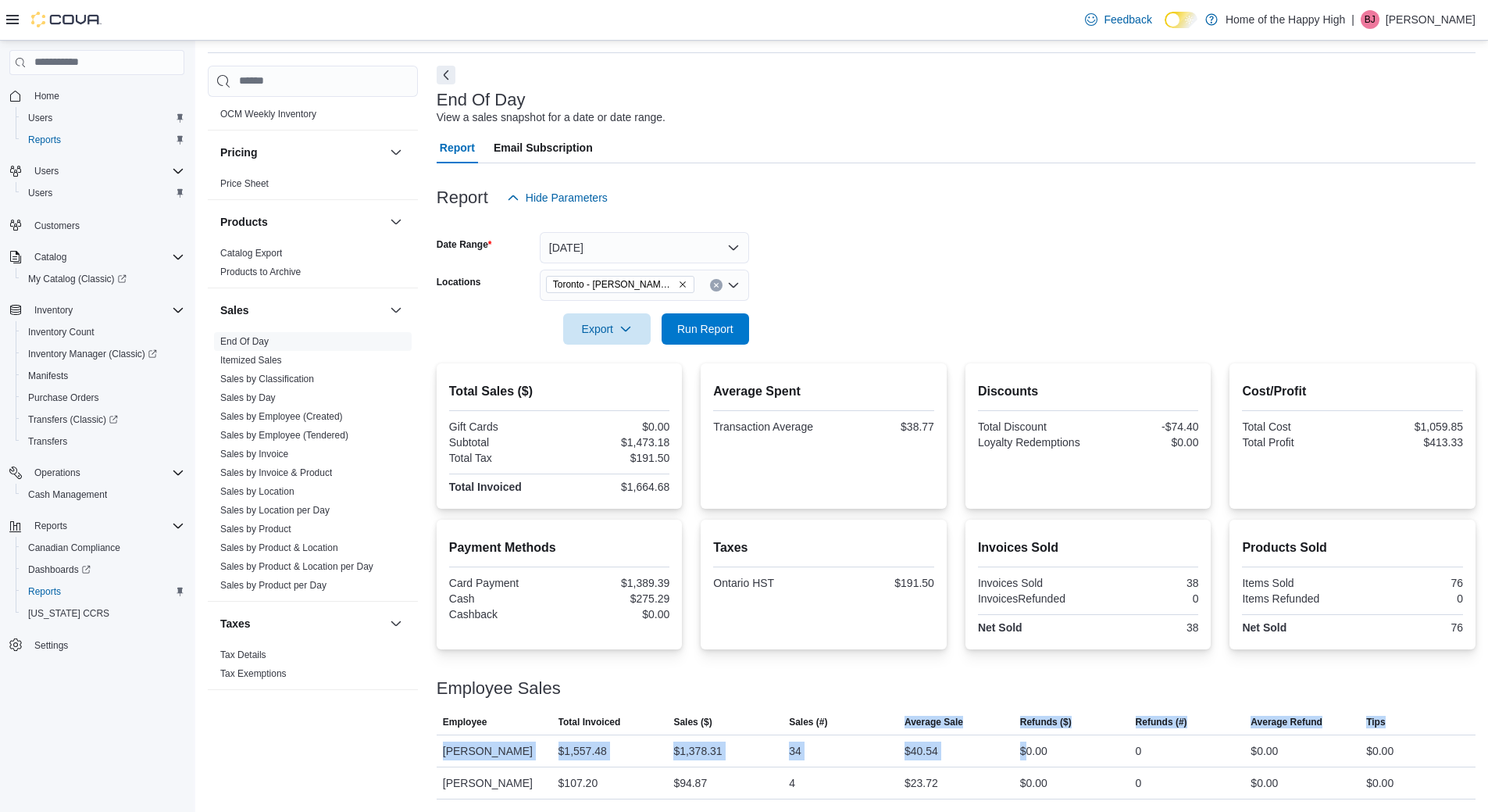
click at [942, 718] on span "Average Sale" at bounding box center [934, 722] width 58 height 12
drag, startPoint x: 942, startPoint y: 718, endPoint x: 1069, endPoint y: 751, distance: 131.2
click at [1069, 751] on table "This table contains 2 rows. Employee Total Invoiced Sales ($) Sales (#) Average…" at bounding box center [956, 755] width 1039 height 89
click at [1069, 751] on div "$0.00" at bounding box center [1071, 750] width 116 height 31
drag, startPoint x: 1069, startPoint y: 751, endPoint x: 881, endPoint y: 679, distance: 201.3
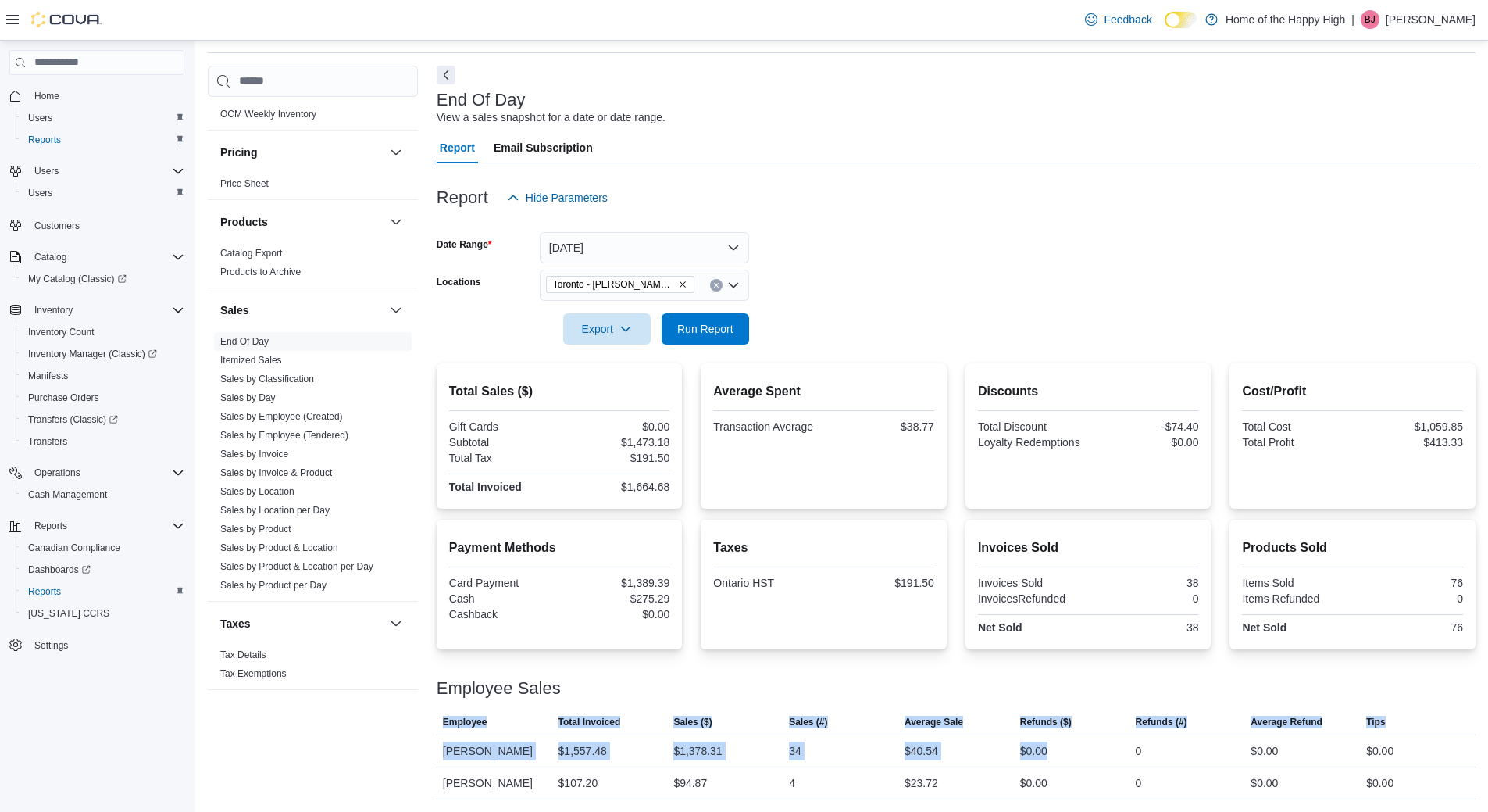
click at [881, 679] on div "Employee Sales This table contains 2 rows. Employee Total Invoiced Sales ($) Sa…" at bounding box center [956, 730] width 1039 height 139
click at [881, 679] on div "Employee Sales" at bounding box center [956, 688] width 1039 height 19
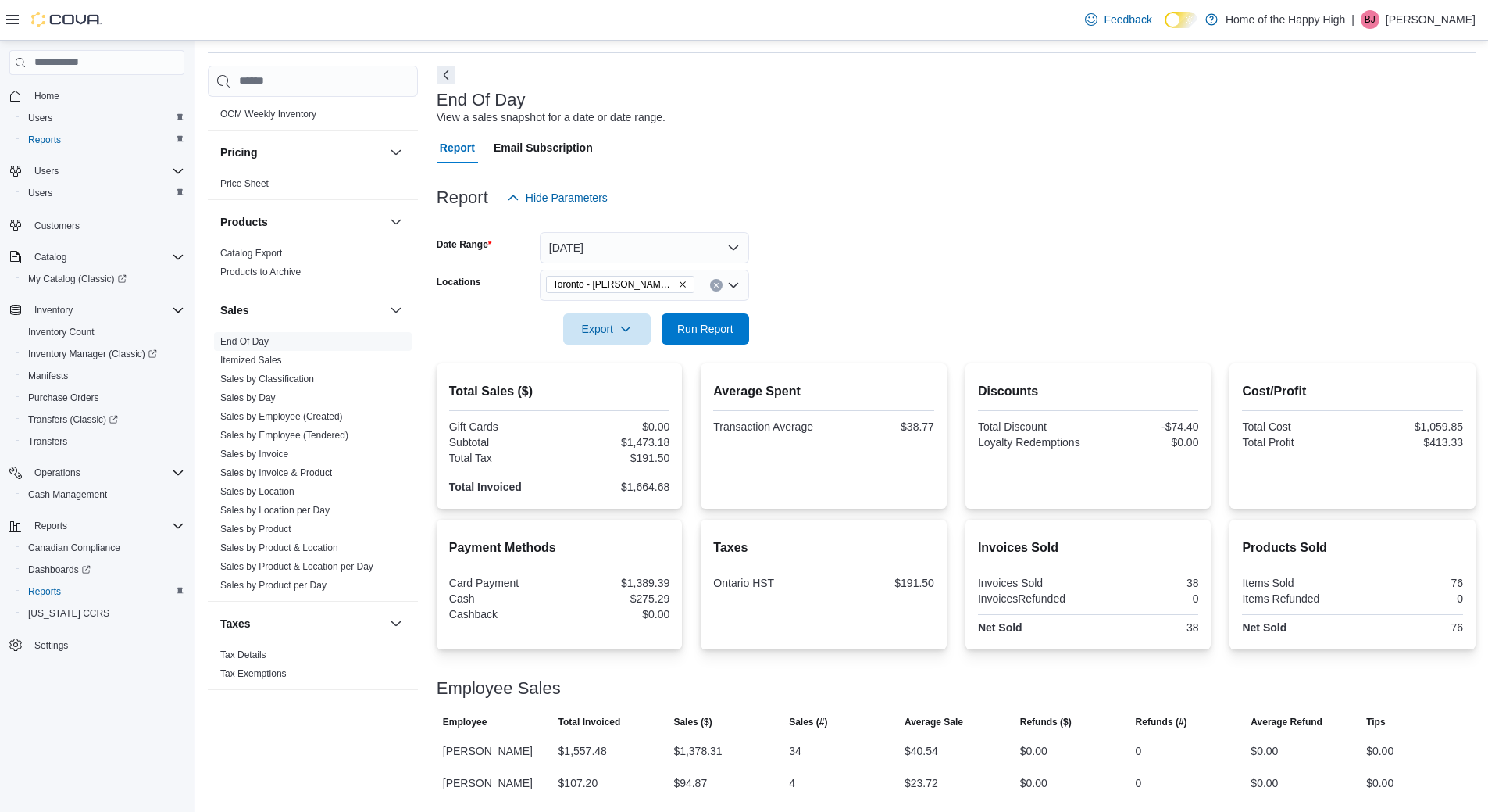
drag, startPoint x: 881, startPoint y: 679, endPoint x: 1297, endPoint y: 810, distance: 436.1
click at [1297, 810] on div "Reports Feedback Cash Management Cash Management Cash Out Details Compliance OC…" at bounding box center [841, 400] width 1293 height 822
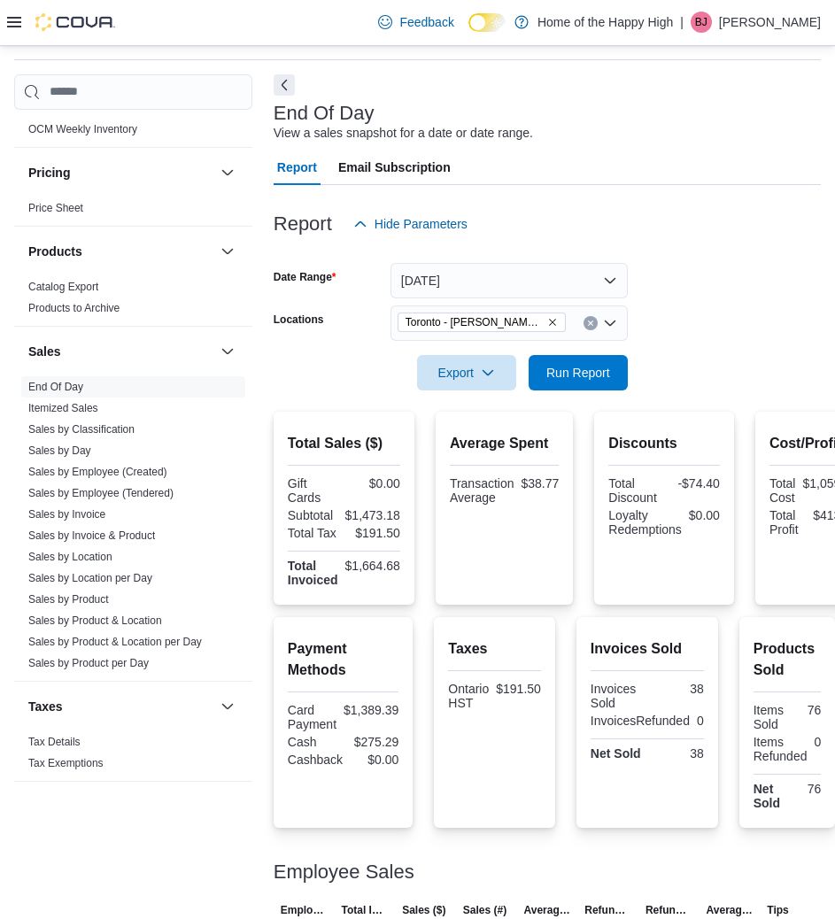
click at [610, 50] on div "Reports Feedback" at bounding box center [417, 32] width 806 height 58
